Goal: Task Accomplishment & Management: Manage account settings

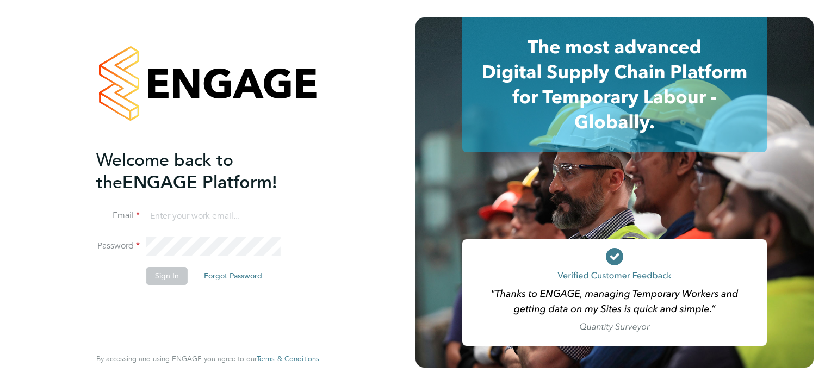
type input "nora@legacie.co.uk"
click at [163, 279] on button "Sign In" at bounding box center [166, 275] width 41 height 17
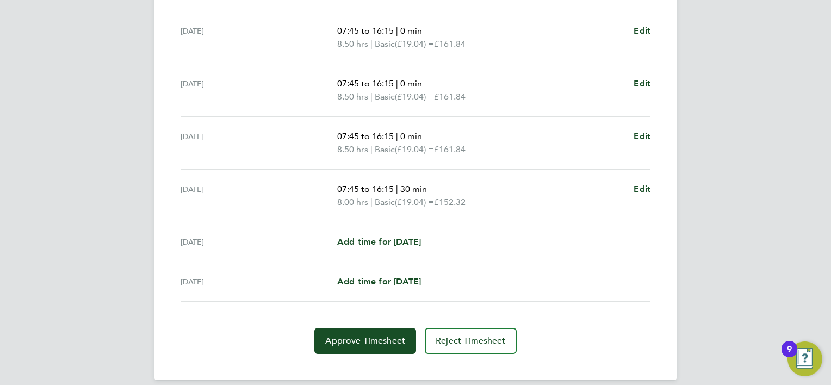
scroll to position [381, 0]
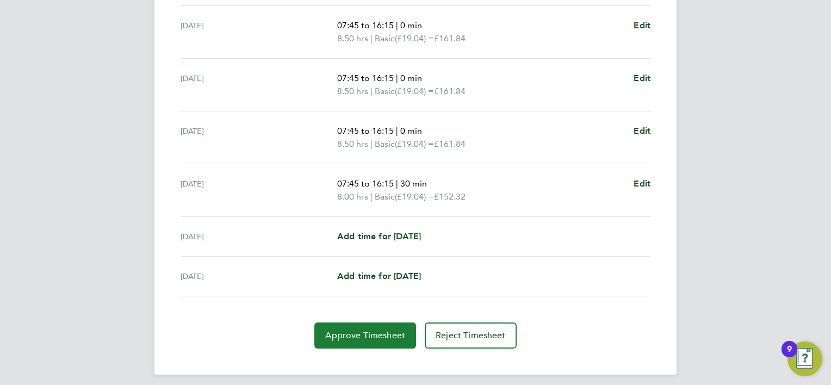
click at [391, 330] on span "Approve Timesheet" at bounding box center [365, 335] width 80 height 11
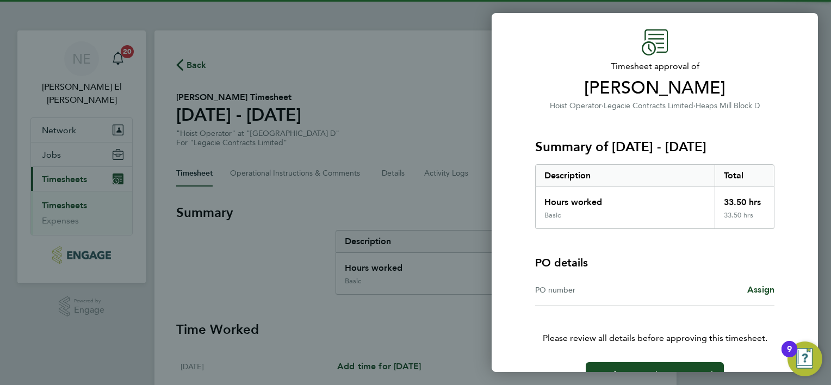
scroll to position [60, 0]
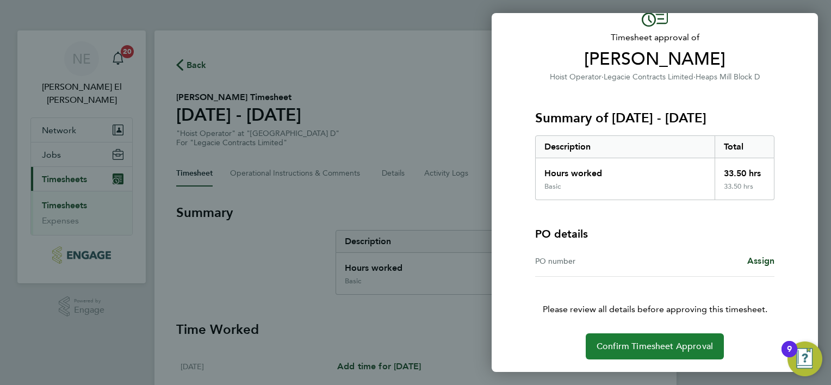
click at [693, 341] on span "Confirm Timesheet Approval" at bounding box center [655, 346] width 116 height 11
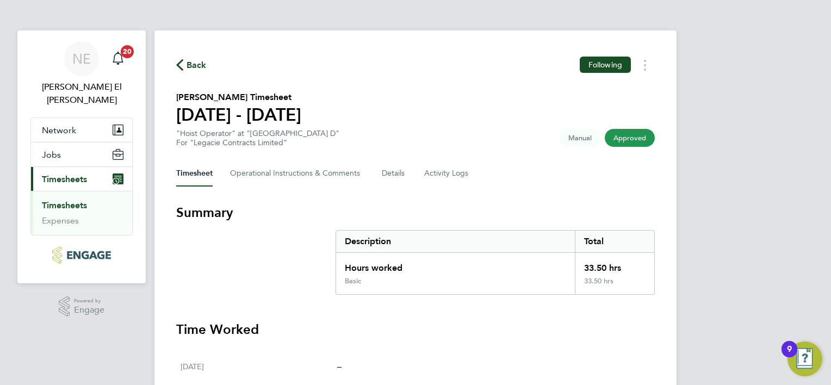
click at [61, 200] on link "Timesheets" at bounding box center [64, 205] width 45 height 10
